Goal: Task Accomplishment & Management: Manage account settings

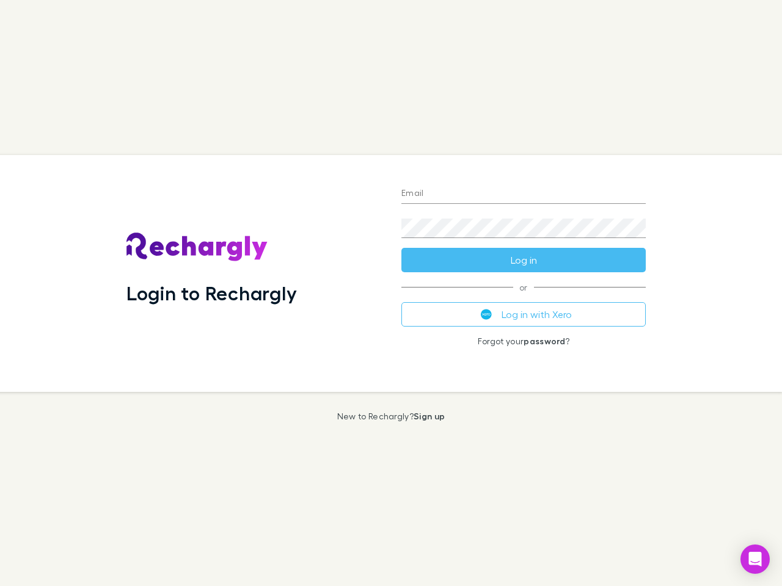
click at [391, 293] on div "Login to Rechargly" at bounding box center [254, 273] width 275 height 237
click at [523, 194] on input "Email" at bounding box center [523, 194] width 244 height 20
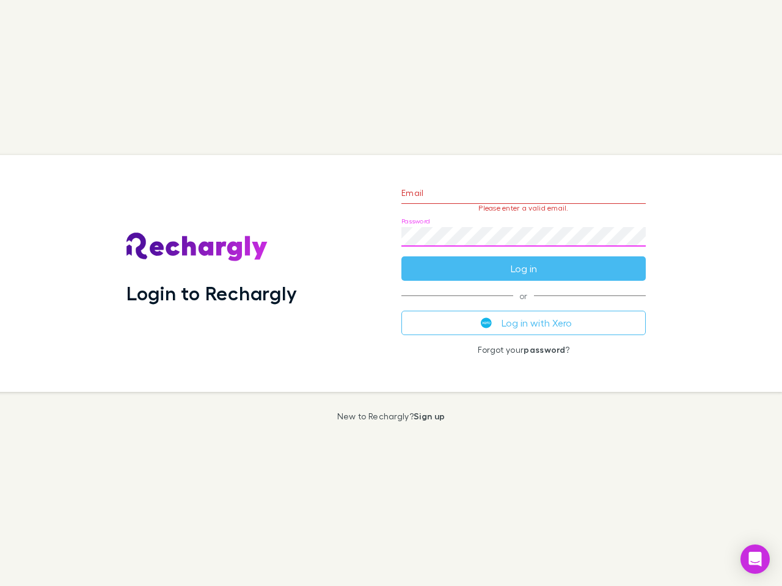
click at [523, 260] on form "Email Please enter a valid email. Password Log in" at bounding box center [523, 228] width 244 height 106
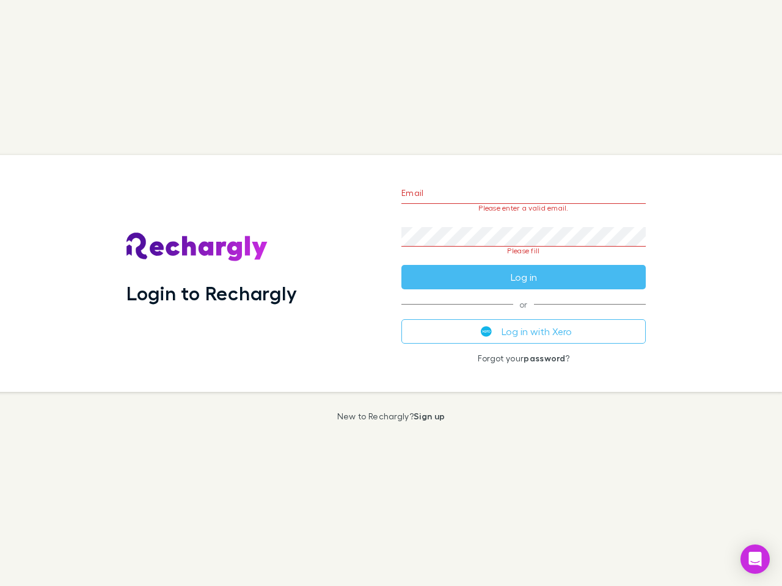
click at [523, 315] on div "Email Please enter a valid email. Password Please fill Log in or Log in with Xe…" at bounding box center [523, 273] width 264 height 237
click at [755, 559] on icon "Open Intercom Messenger" at bounding box center [755, 559] width 13 height 15
